Goal: Check status: Check status

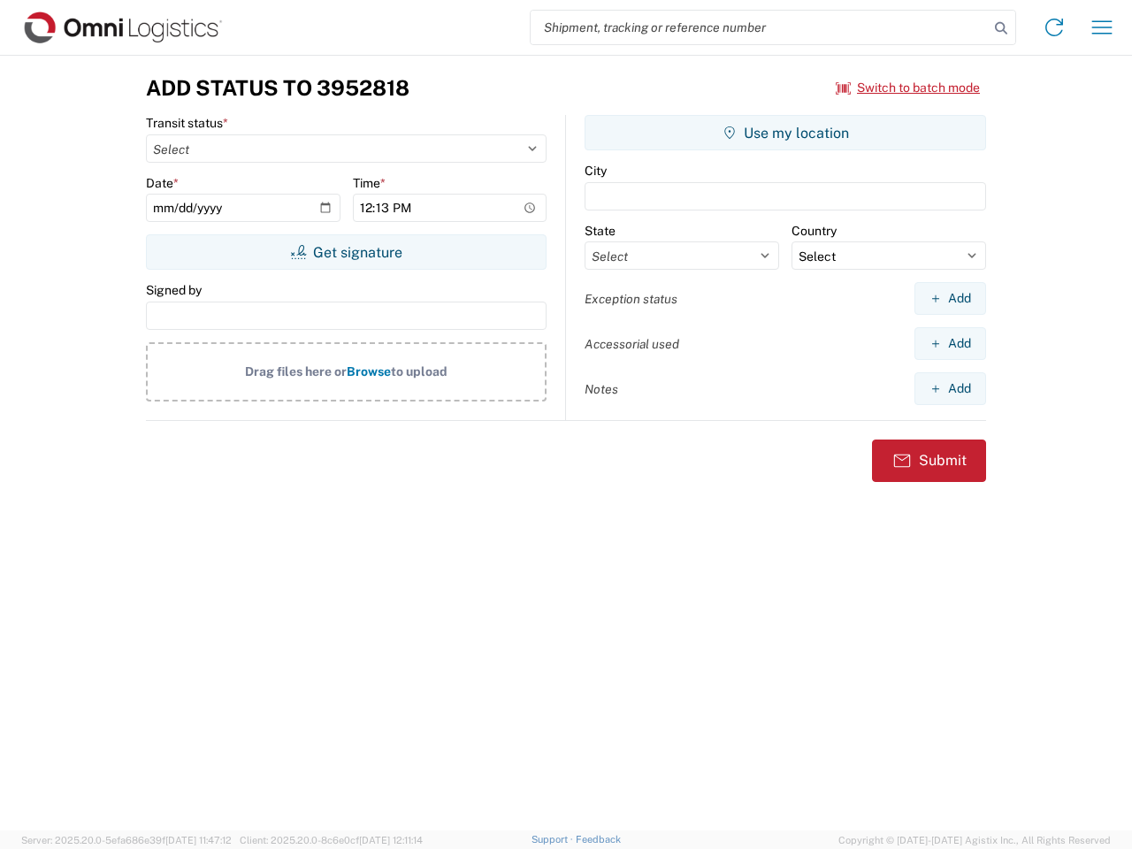
click at [759, 27] on input "search" at bounding box center [759, 28] width 458 height 34
click at [1001, 28] on icon at bounding box center [1000, 28] width 25 height 25
click at [1054, 27] on icon at bounding box center [1054, 27] width 28 height 28
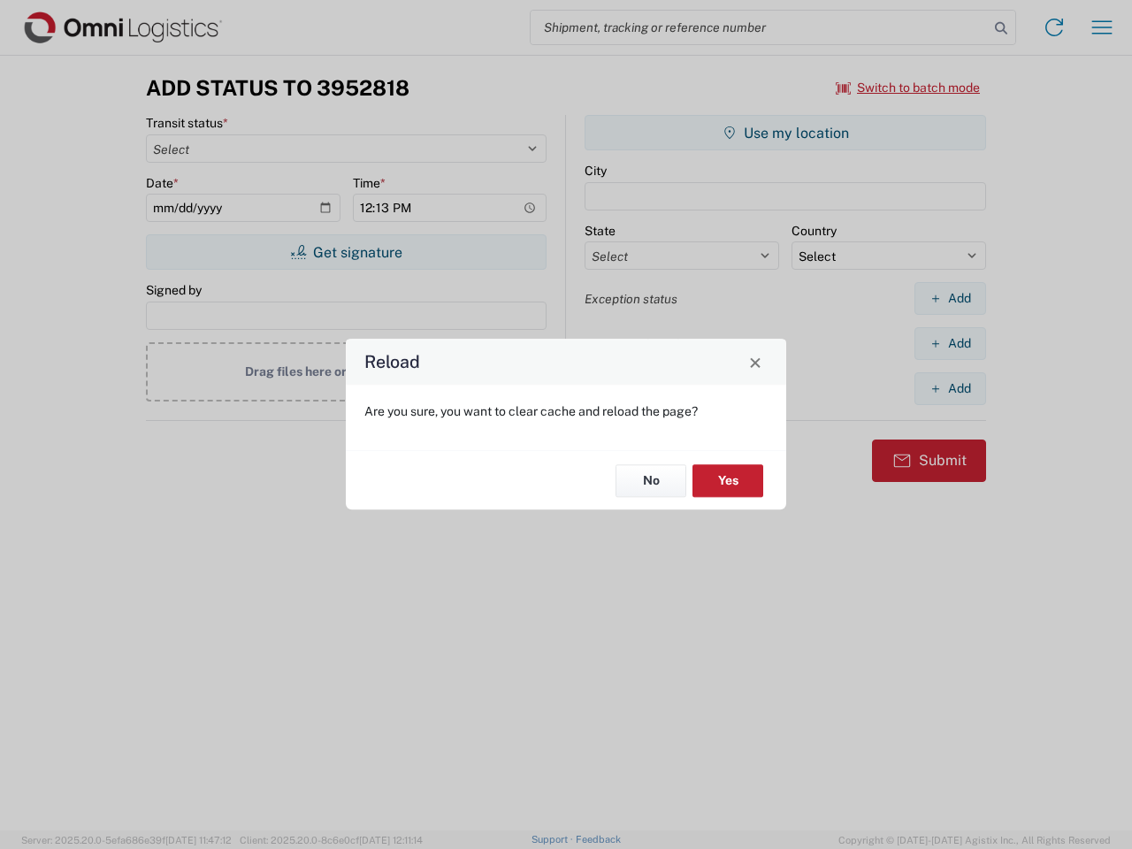
click at [908, 88] on div "Reload Are you sure, you want to clear cache and reload the page? No Yes" at bounding box center [566, 424] width 1132 height 849
click at [346, 252] on div "Reload Are you sure, you want to clear cache and reload the page? No Yes" at bounding box center [566, 424] width 1132 height 849
click at [785, 133] on div "Reload Are you sure, you want to clear cache and reload the page? No Yes" at bounding box center [566, 424] width 1132 height 849
click at [950, 298] on div "Reload Are you sure, you want to clear cache and reload the page? No Yes" at bounding box center [566, 424] width 1132 height 849
click at [950, 343] on div "Reload Are you sure, you want to clear cache and reload the page? No Yes" at bounding box center [566, 424] width 1132 height 849
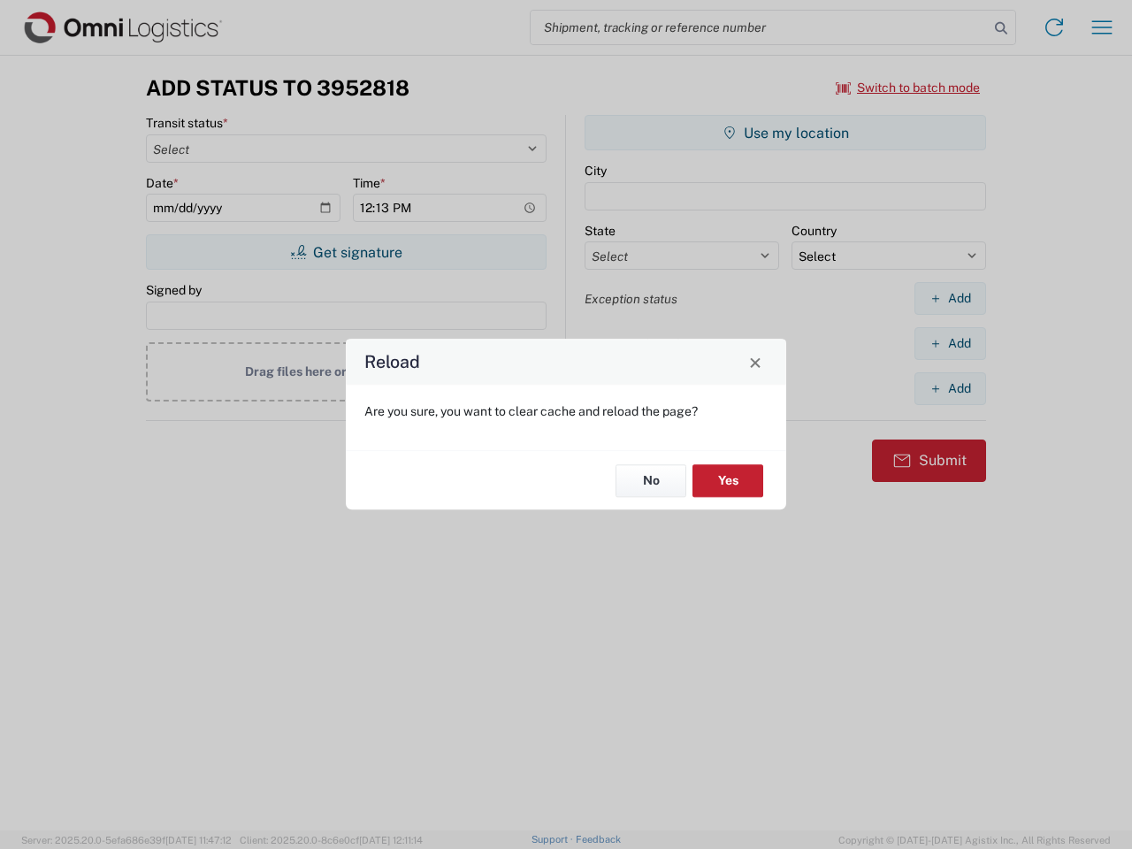
click at [950, 388] on div "Reload Are you sure, you want to clear cache and reload the page? No Yes" at bounding box center [566, 424] width 1132 height 849
